Goal: Transaction & Acquisition: Purchase product/service

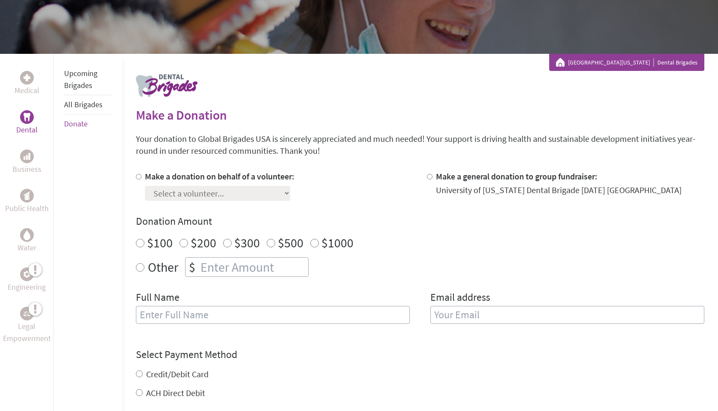
scroll to position [110, 0]
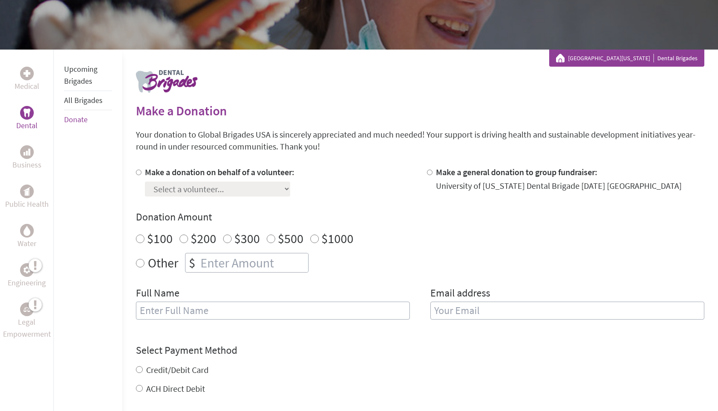
click at [139, 237] on input "$100" at bounding box center [140, 239] width 9 height 9
radio input "true"
click at [141, 172] on div at bounding box center [140, 181] width 9 height 30
click at [138, 170] on input "Make a donation on behalf of a volunteer:" at bounding box center [139, 173] width 6 height 6
radio input "true"
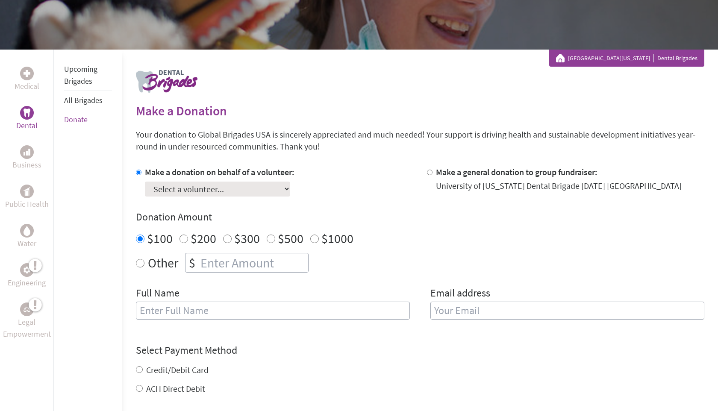
click at [202, 191] on select "Select a volunteer... [PERSON_NAME] [PERSON_NAME] [PERSON_NAME] [PERSON_NAME] […" at bounding box center [217, 189] width 145 height 15
select select "737CB7B3-6F8F-11EF-BF8B-42010A8A0043"
click at [145, 182] on select "Select a volunteer... [PERSON_NAME] [PERSON_NAME] [PERSON_NAME] [PERSON_NAME] […" at bounding box center [217, 189] width 145 height 15
click at [200, 293] on div "Full Name" at bounding box center [273, 308] width 274 height 44
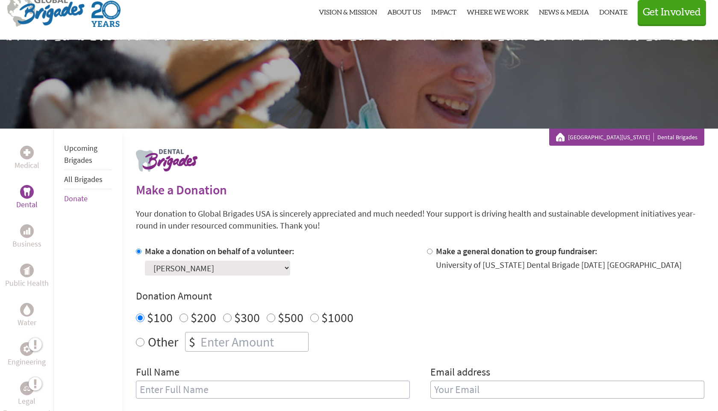
scroll to position [0, 0]
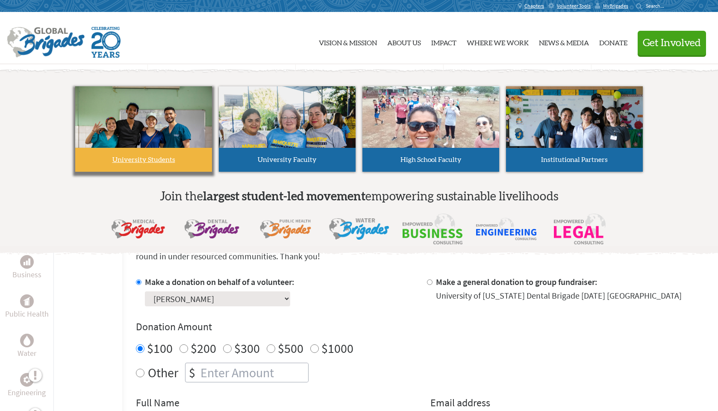
click at [131, 158] on span "University Students" at bounding box center [143, 159] width 63 height 7
